Goal: Information Seeking & Learning: Learn about a topic

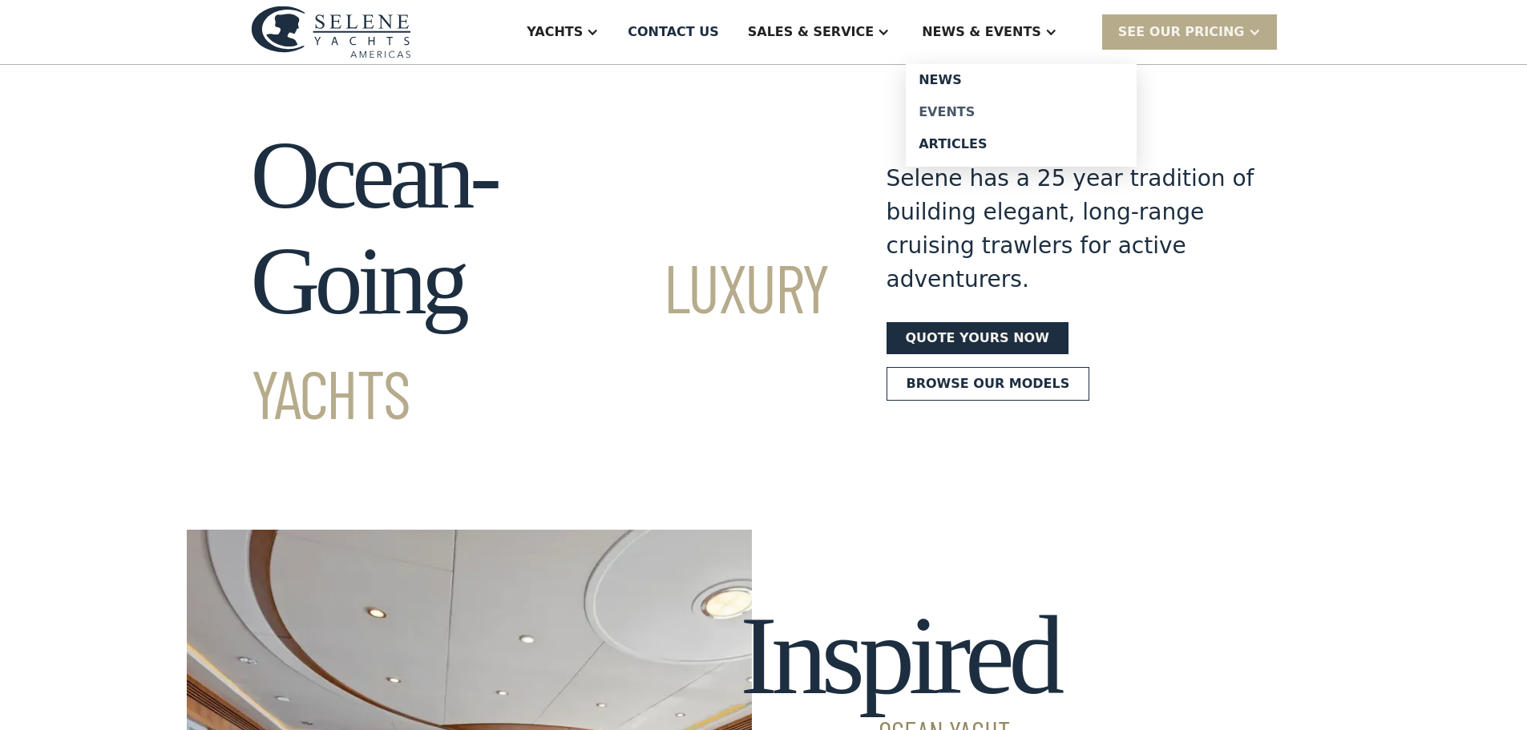
click at [990, 109] on div "Events" at bounding box center [1021, 112] width 205 height 13
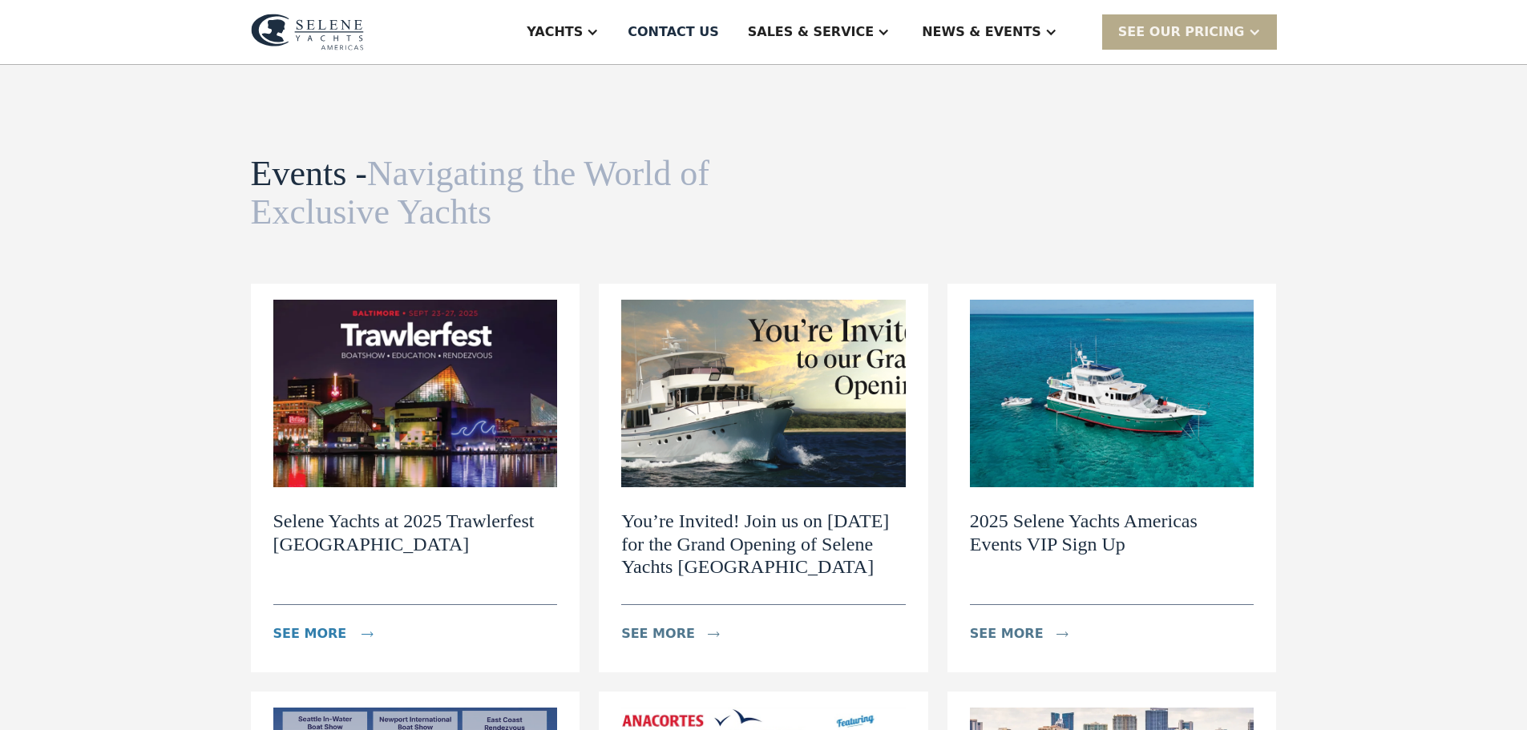
click at [310, 630] on div "see more" at bounding box center [310, 634] width 74 height 19
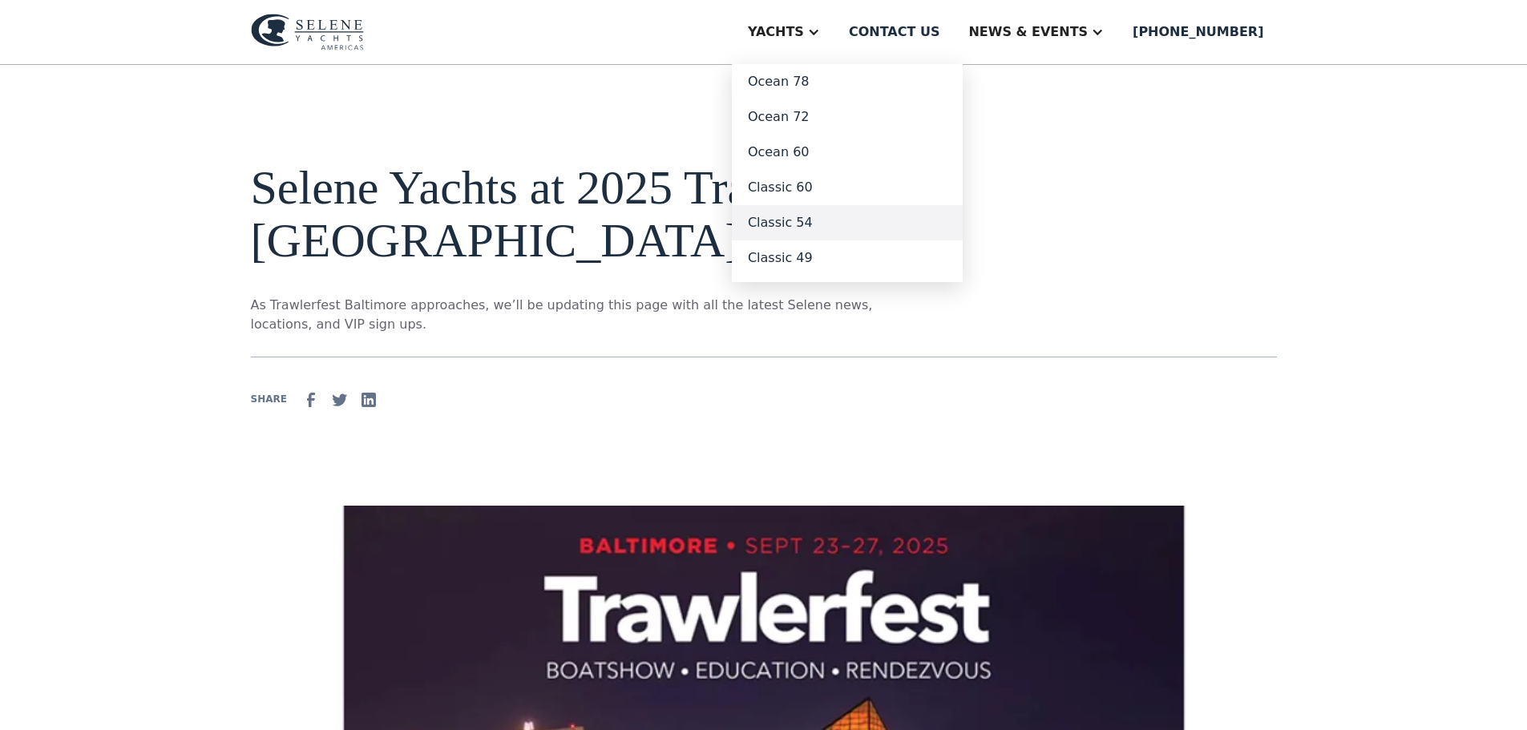
click at [861, 219] on link "Classic 54" at bounding box center [847, 222] width 231 height 35
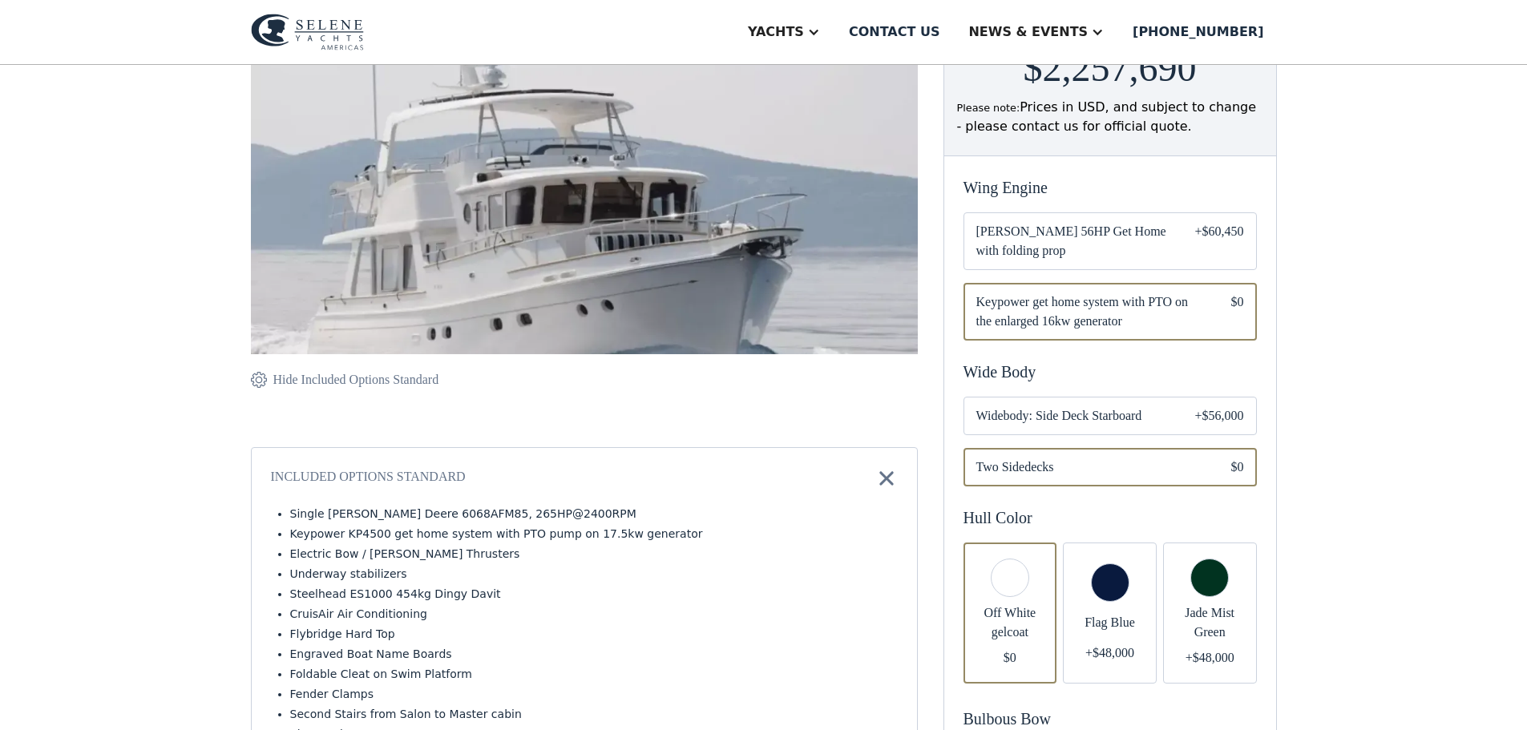
scroll to position [241, 0]
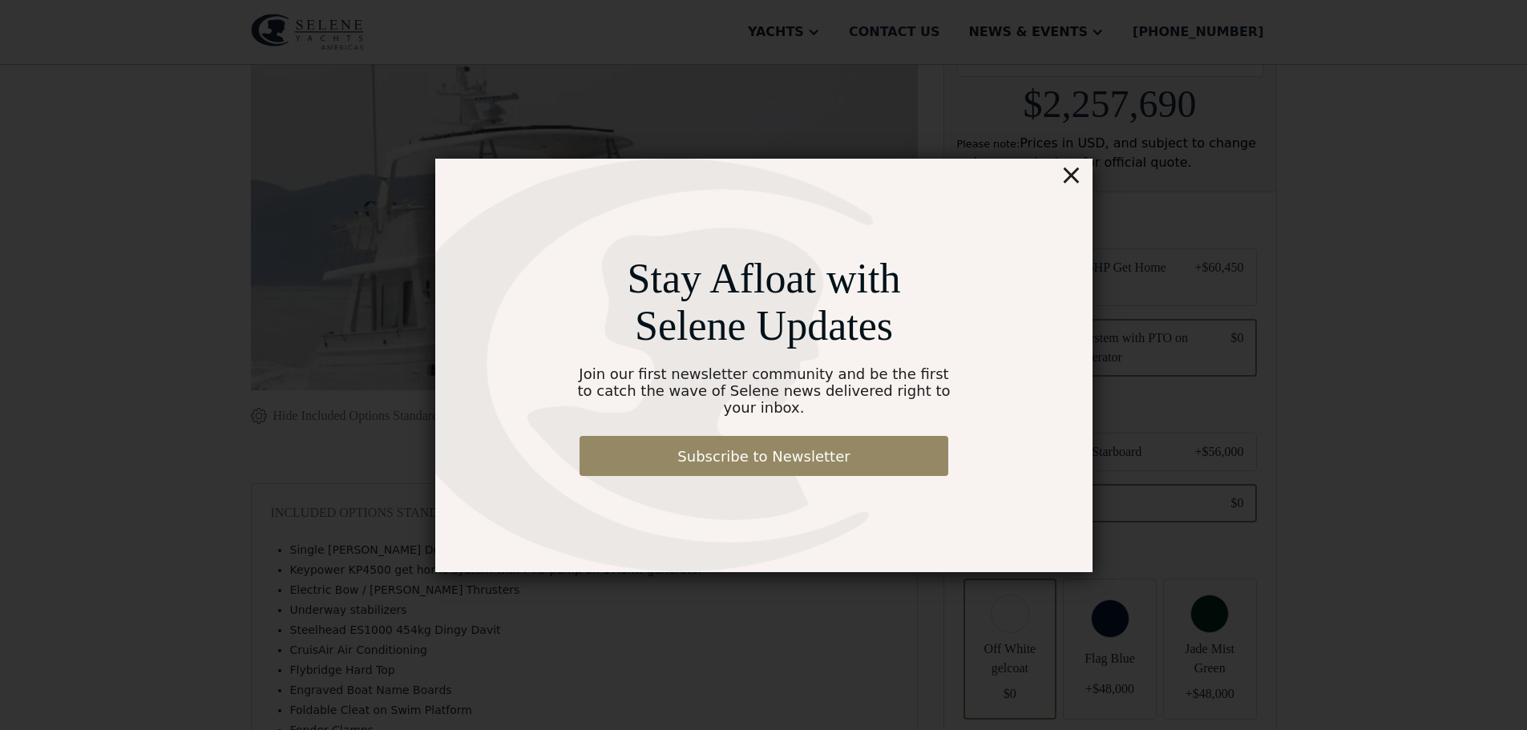
click at [1070, 185] on div "×" at bounding box center [1070, 175] width 23 height 32
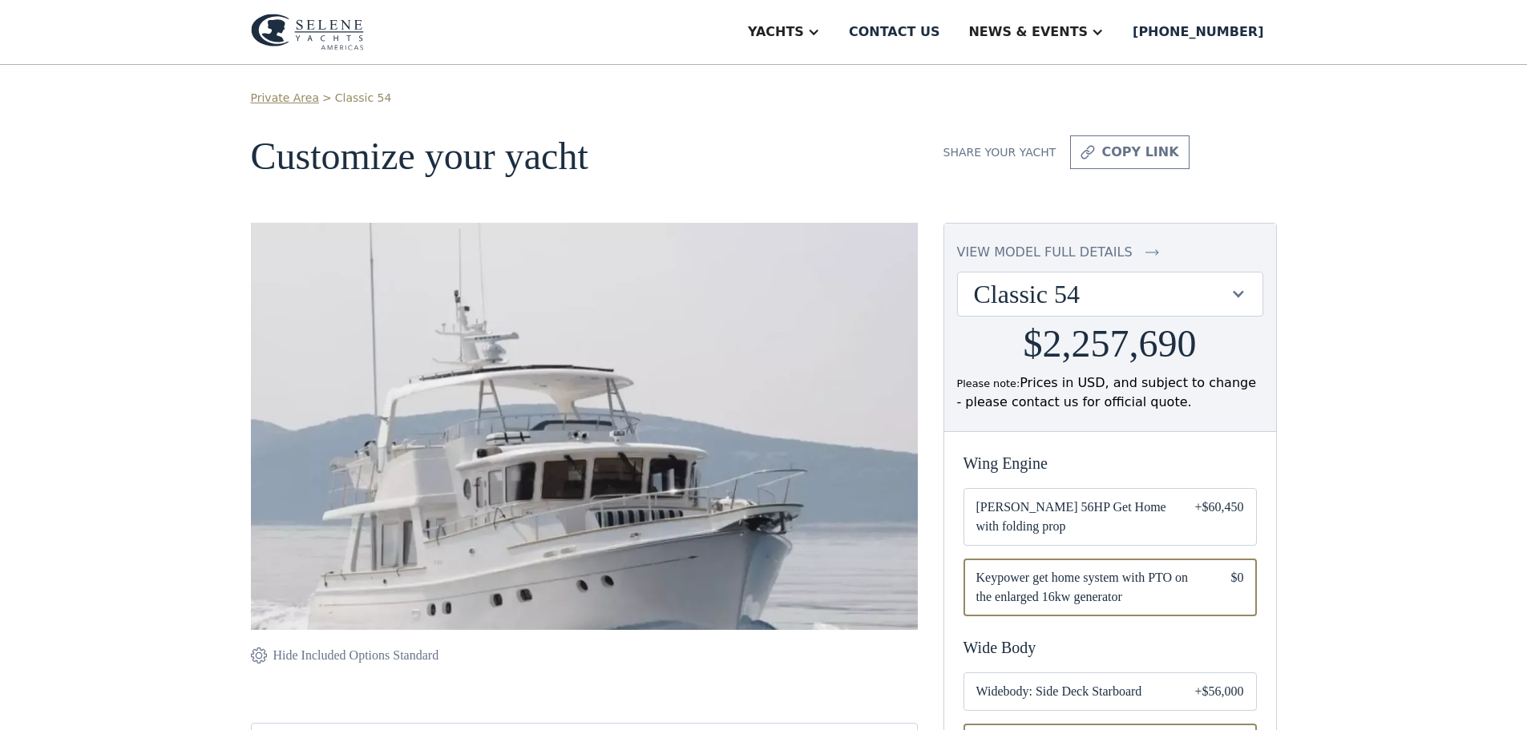
scroll to position [0, 0]
click at [1239, 293] on div at bounding box center [1238, 294] width 15 height 15
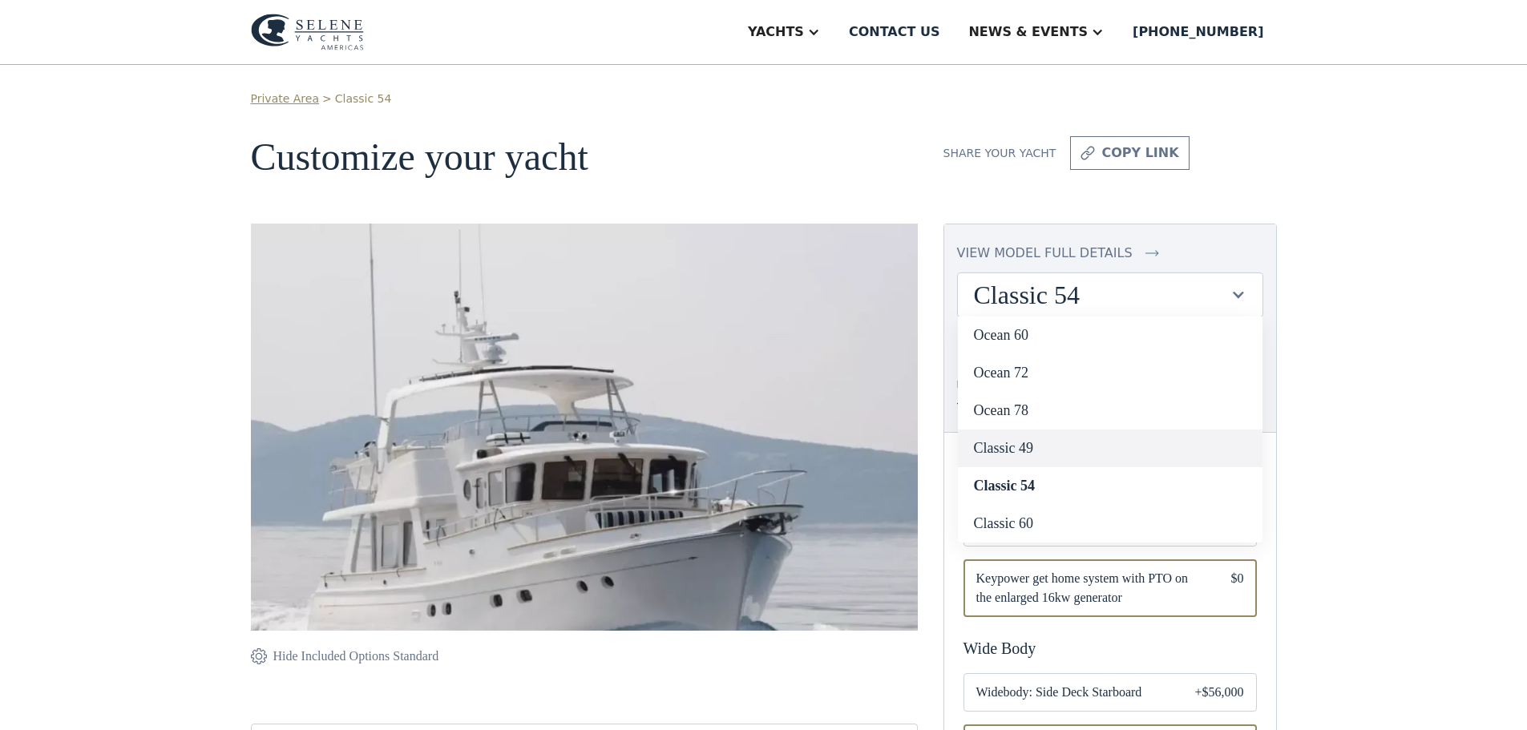
click at [1070, 444] on link "Classic 49" at bounding box center [1110, 449] width 305 height 38
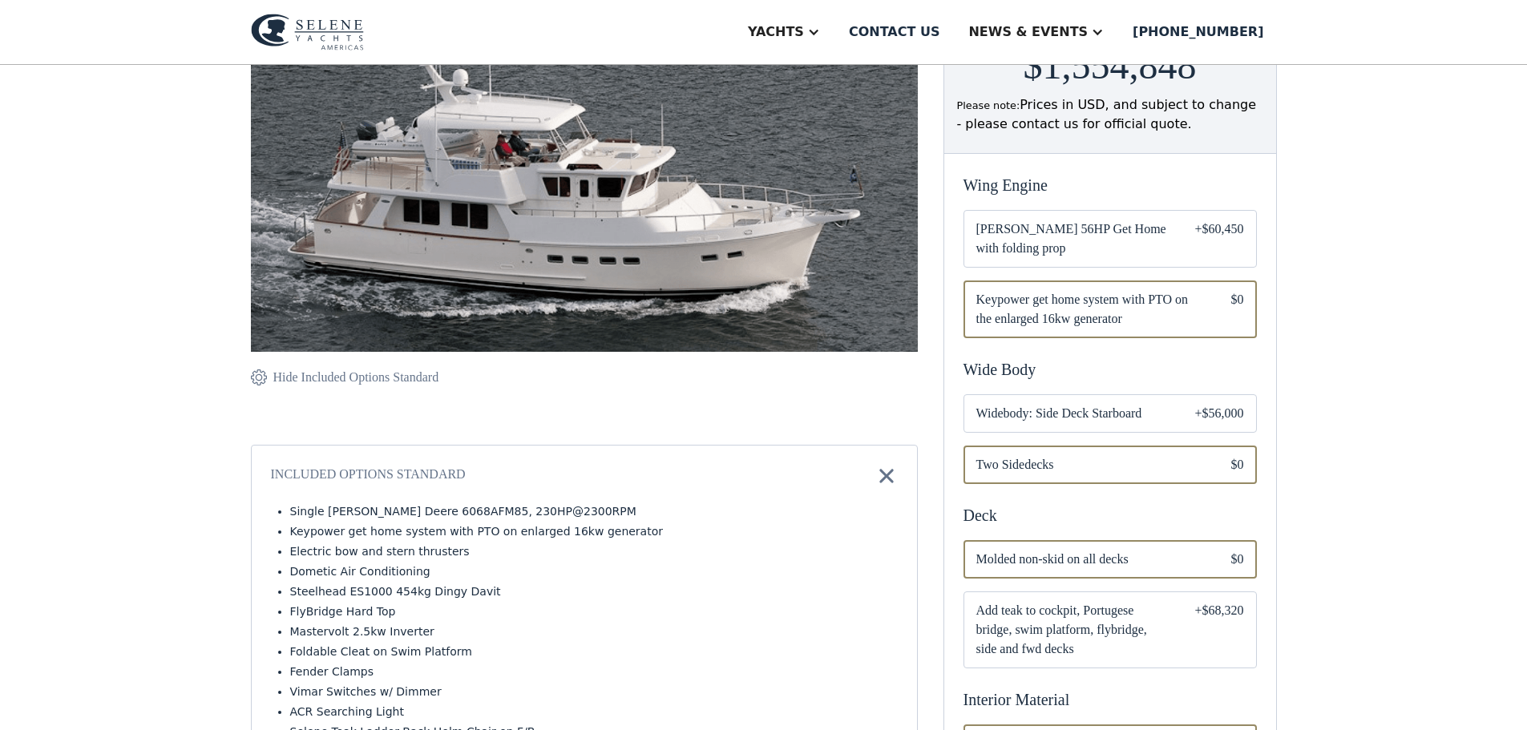
scroll to position [321, 0]
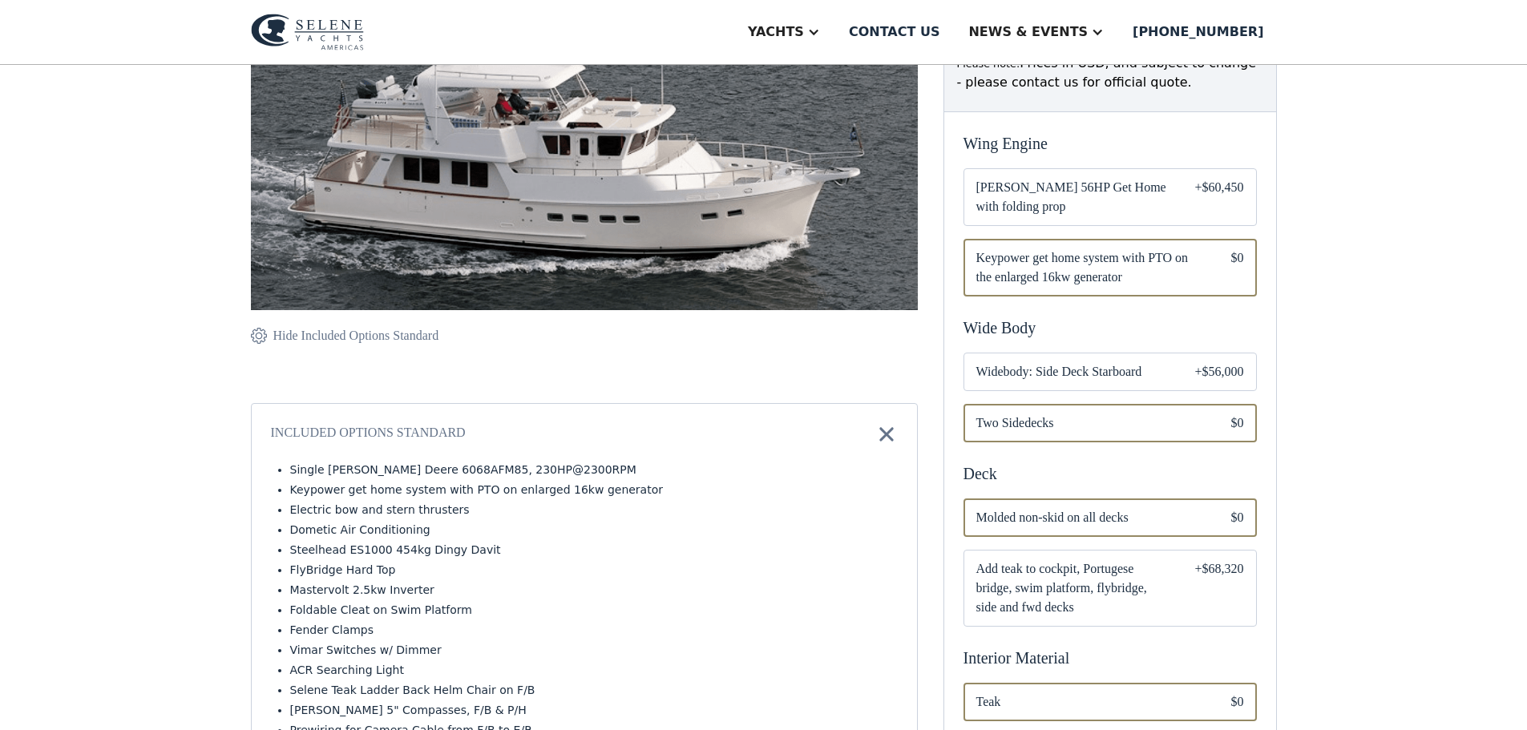
click at [1155, 371] on span "Widebody: Side Deck Starboard" at bounding box center [1073, 371] width 193 height 19
click at [1142, 420] on span "Two Sidedecks" at bounding box center [1091, 423] width 229 height 19
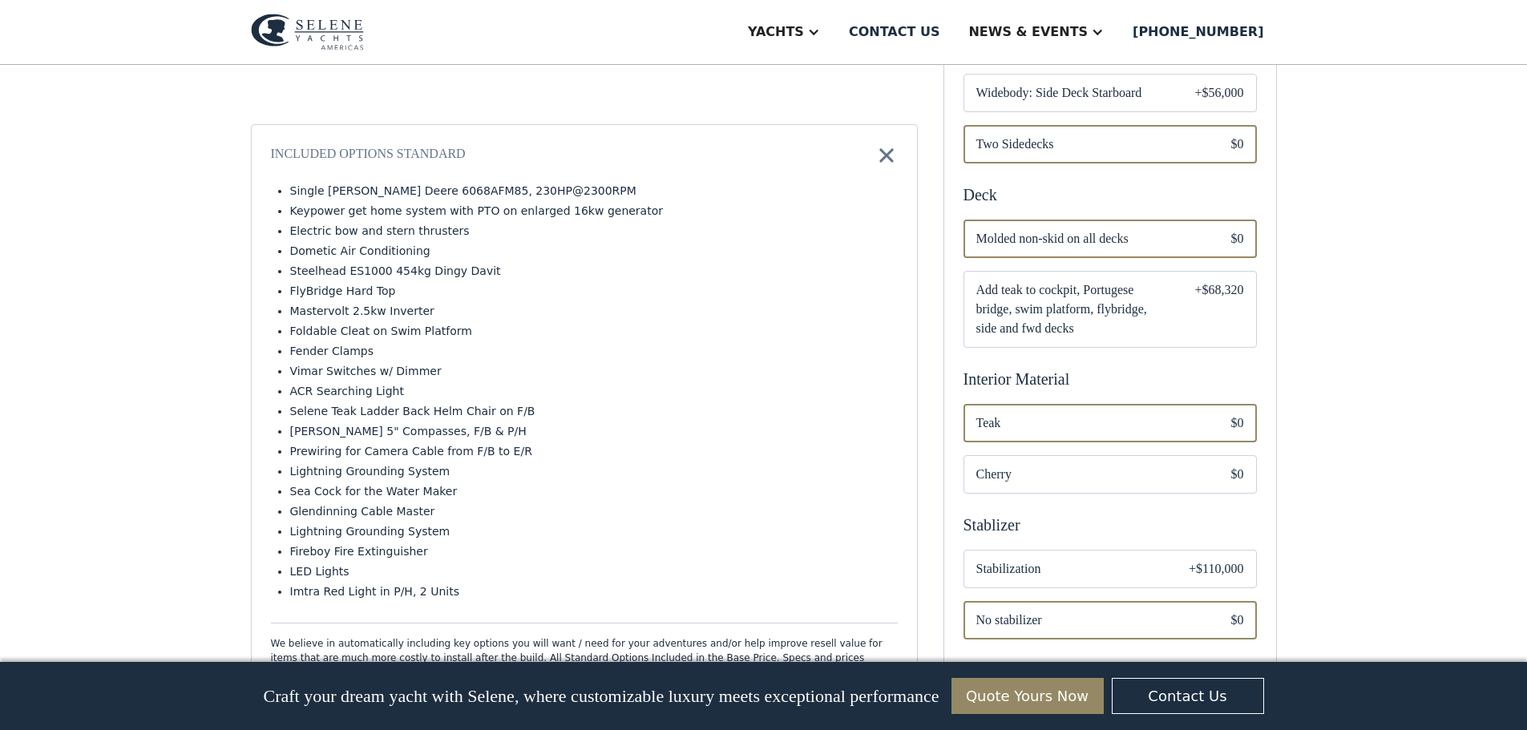
scroll to position [722, 0]
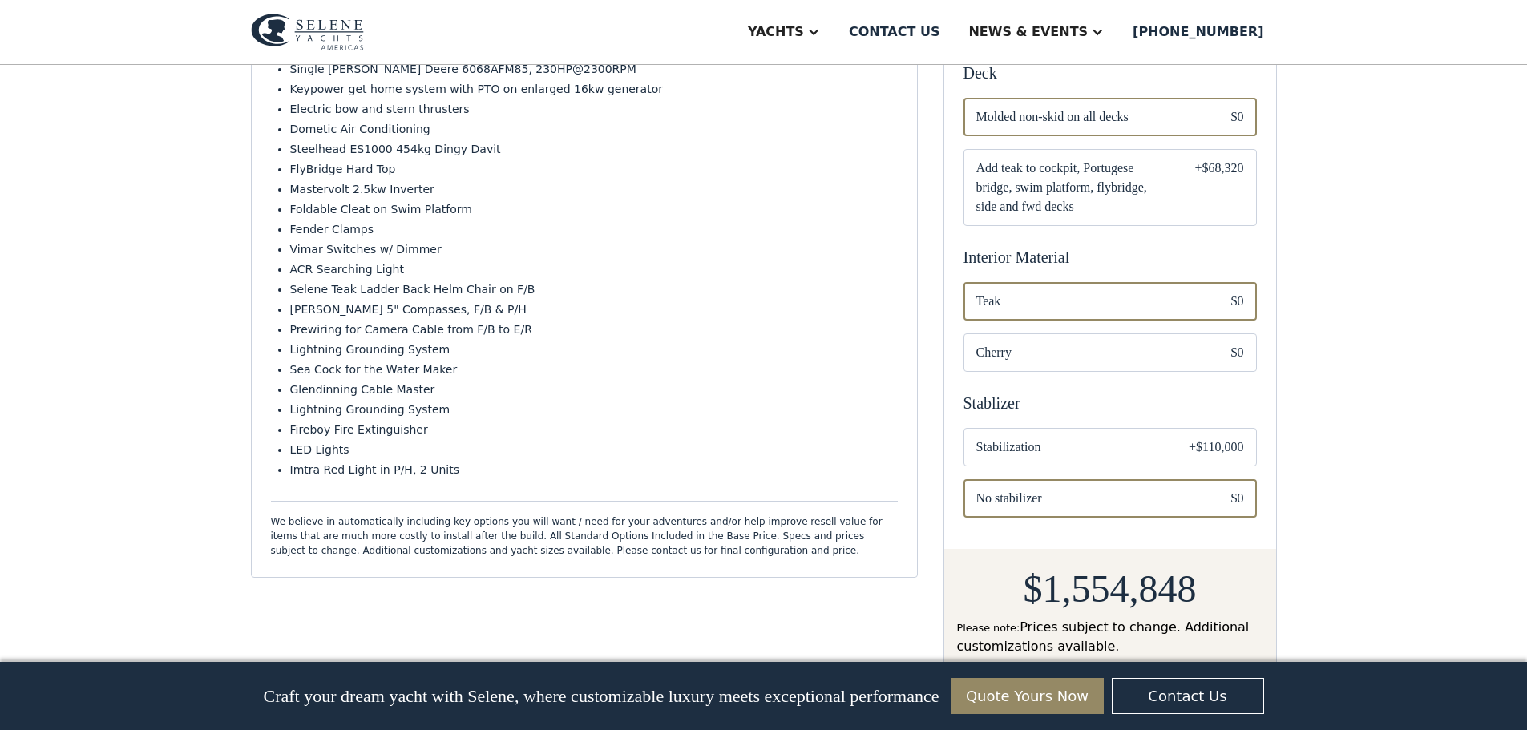
click at [1147, 445] on span "Stabilization" at bounding box center [1071, 447] width 188 height 19
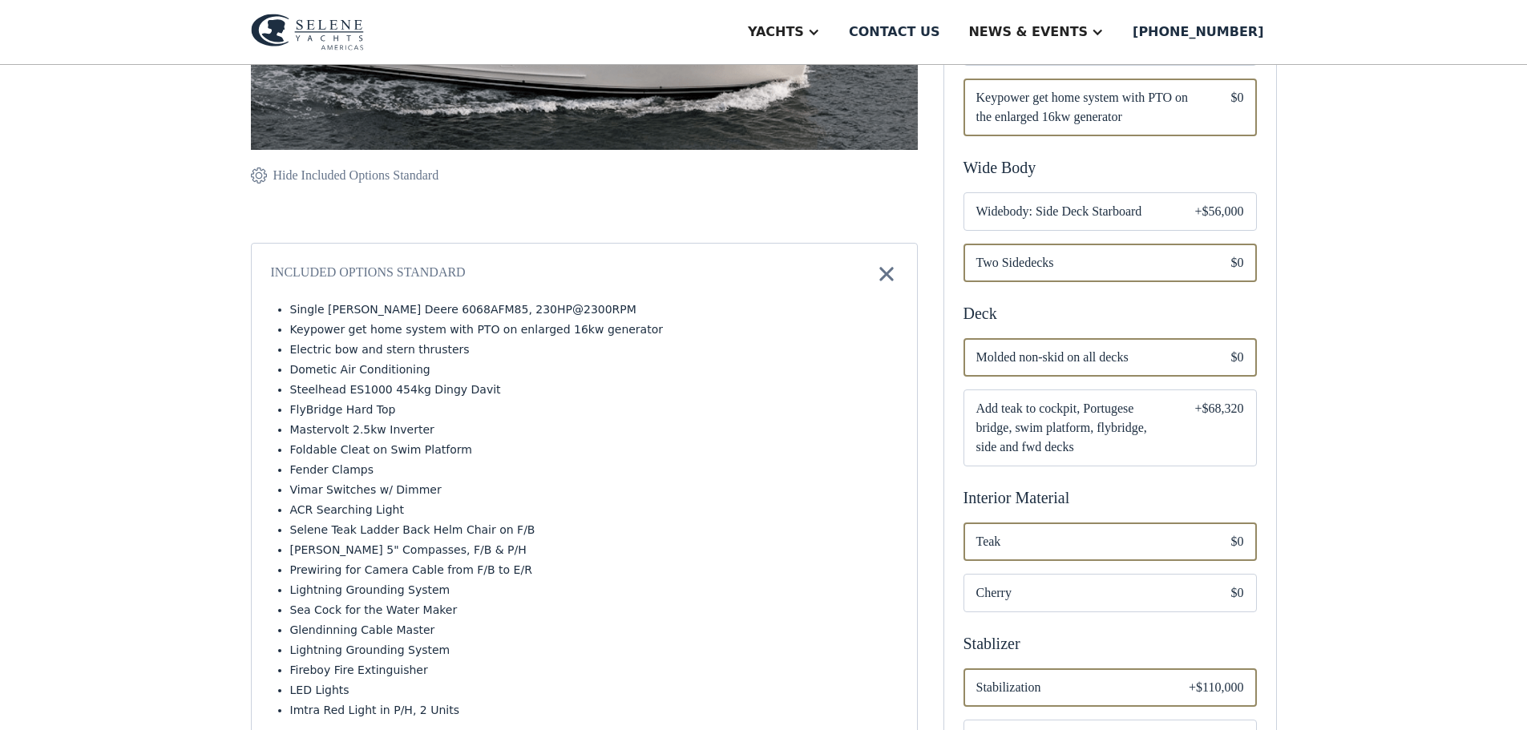
scroll to position [401, 0]
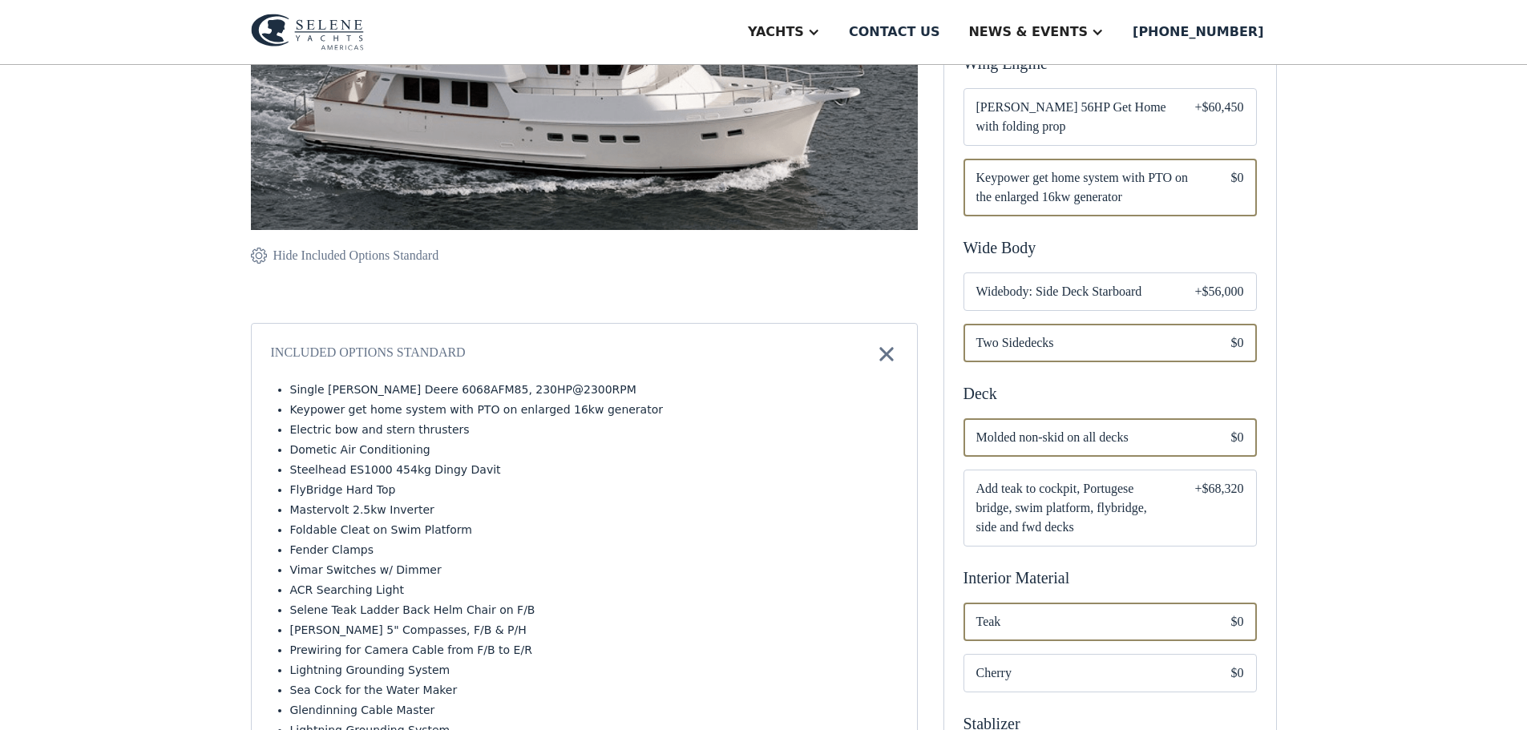
click at [1112, 289] on span "Widebody: Side Deck Starboard" at bounding box center [1073, 291] width 193 height 19
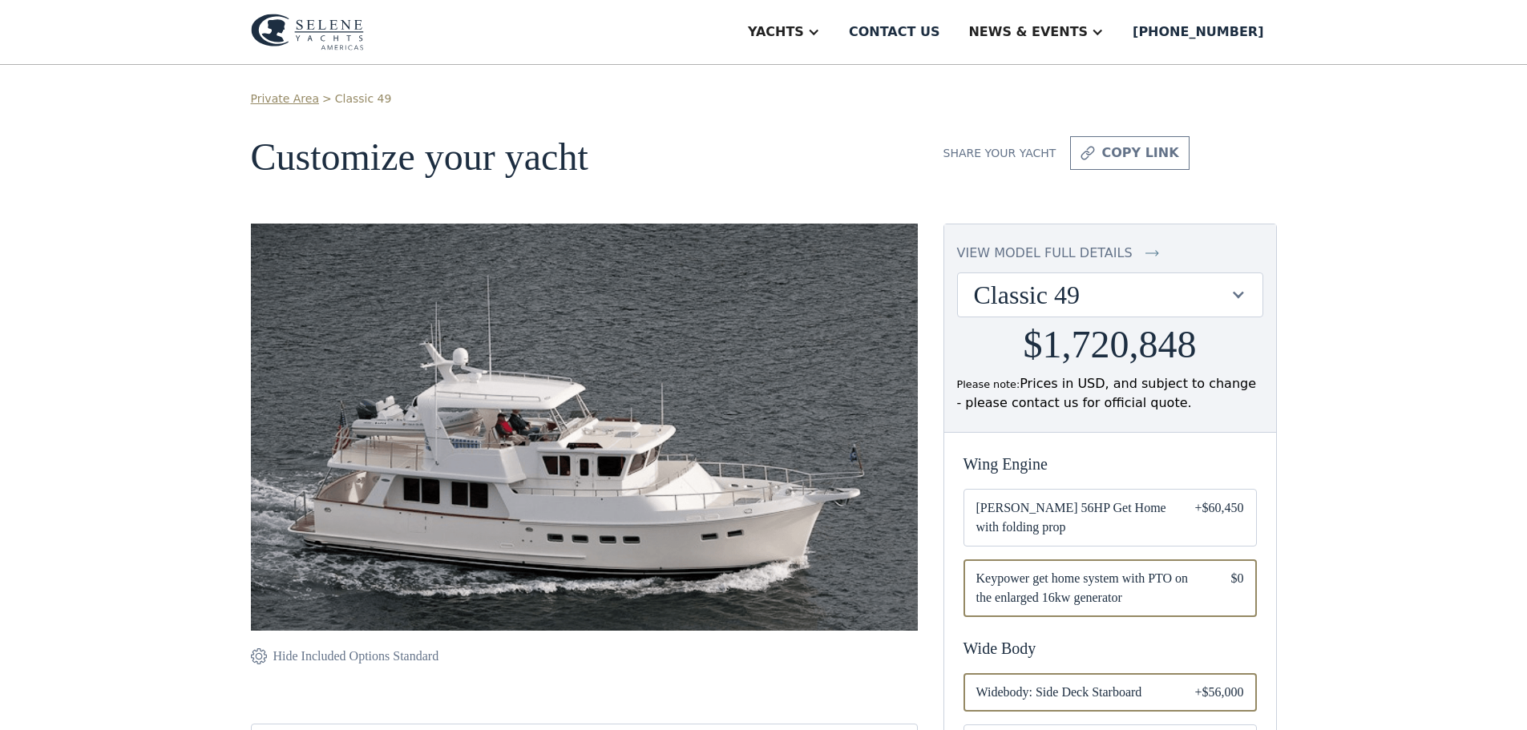
click at [1243, 289] on div at bounding box center [1238, 294] width 15 height 15
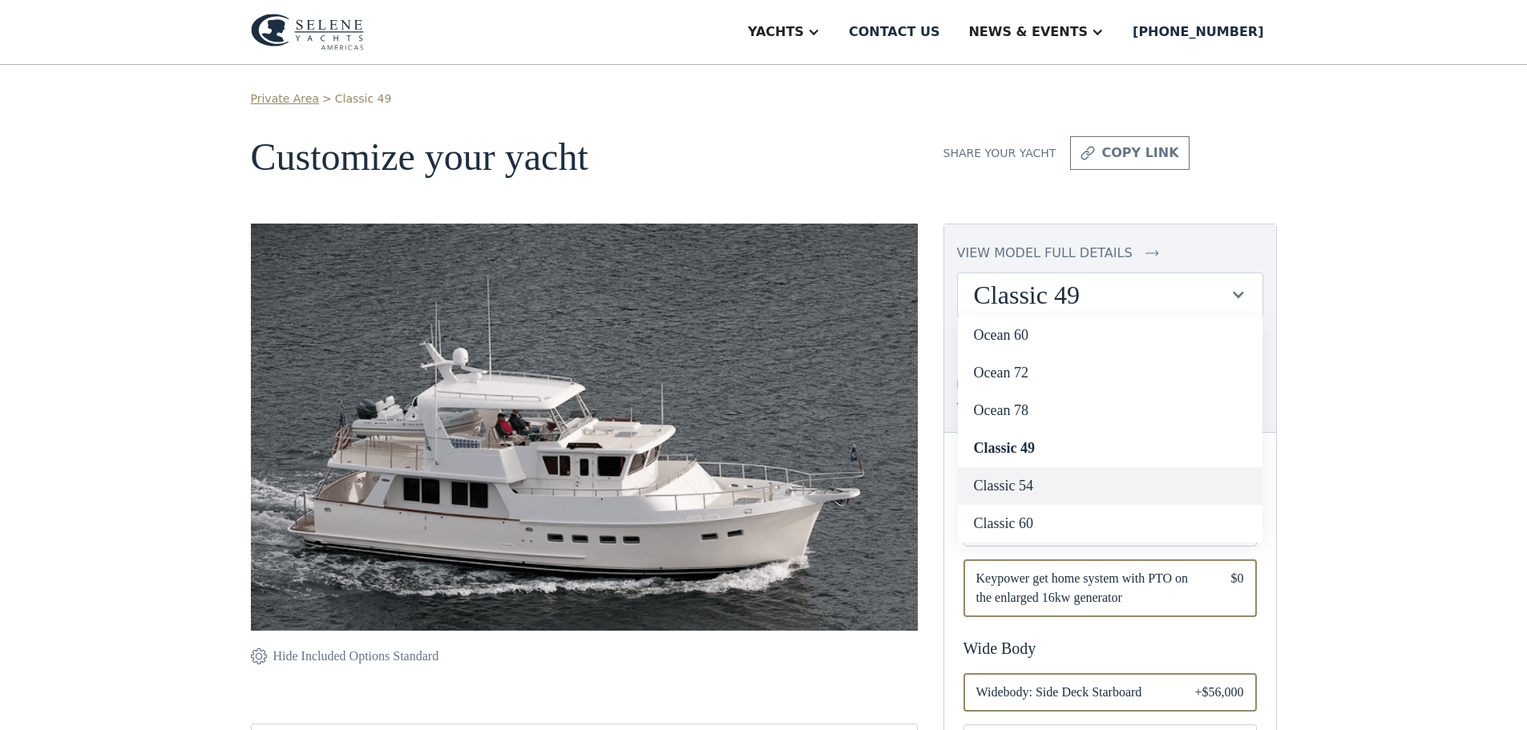
click at [1073, 488] on link "Classic 54" at bounding box center [1110, 486] width 305 height 38
